Goal: Find specific page/section: Find specific page/section

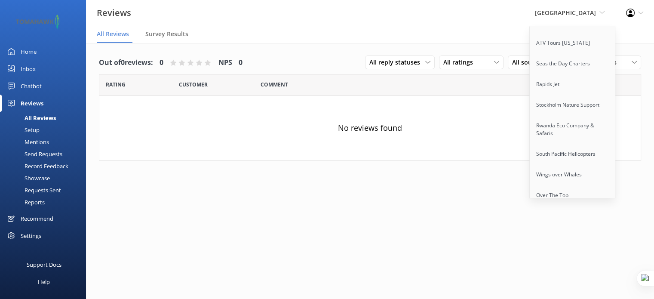
scroll to position [6770, 0]
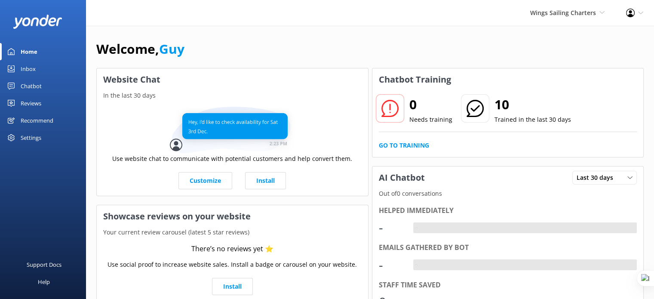
click at [28, 84] on div "Chatbot" at bounding box center [31, 85] width 21 height 17
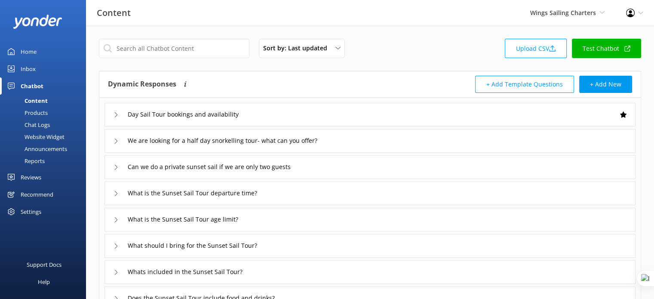
click at [36, 159] on div "Reports" at bounding box center [25, 161] width 40 height 12
